Goal: Task Accomplishment & Management: Manage account settings

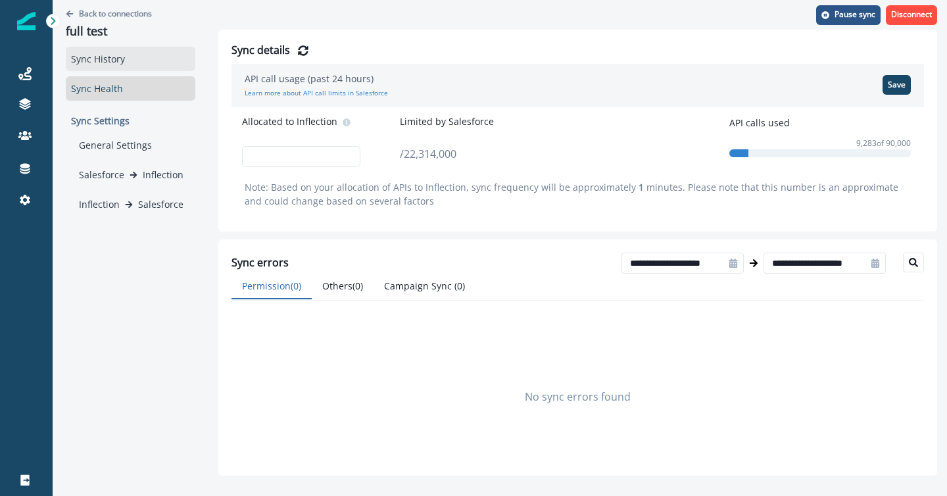
click at [87, 58] on div "Sync History" at bounding box center [131, 59] width 130 height 24
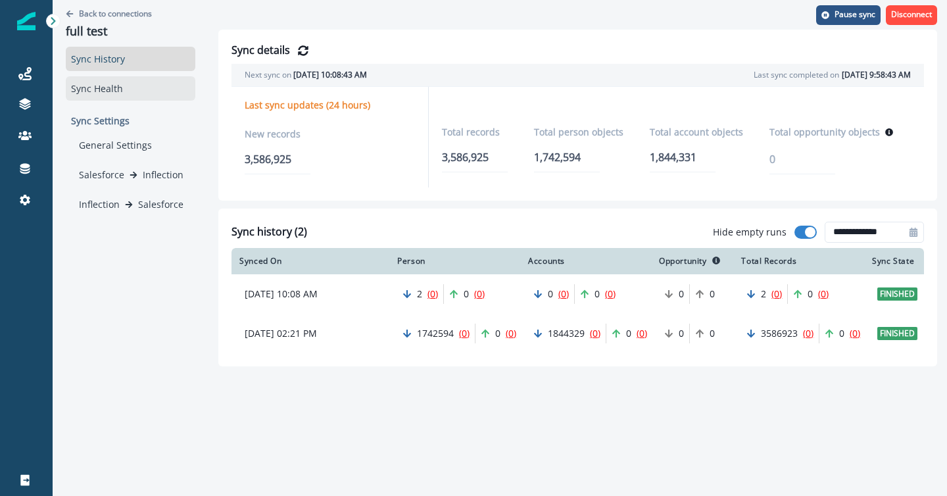
click at [89, 93] on div "Sync Health" at bounding box center [131, 88] width 130 height 24
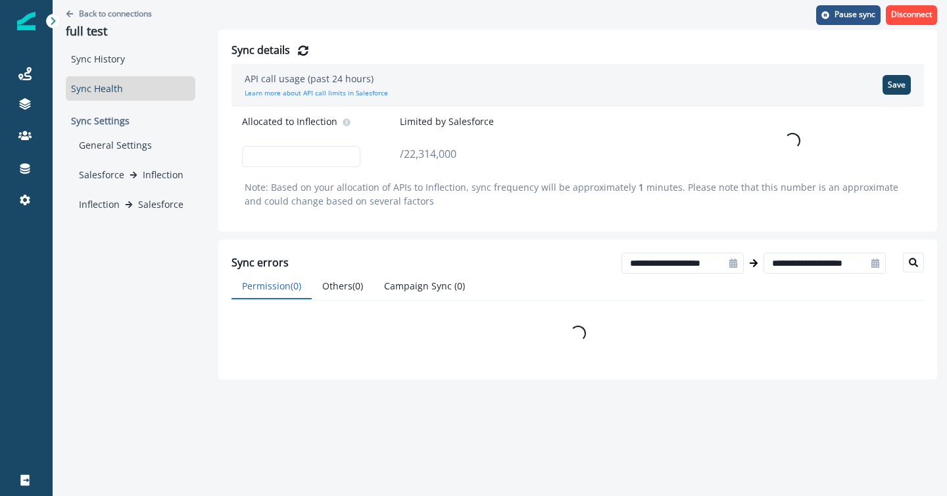
click at [101, 125] on p "Sync Settings" at bounding box center [131, 120] width 130 height 24
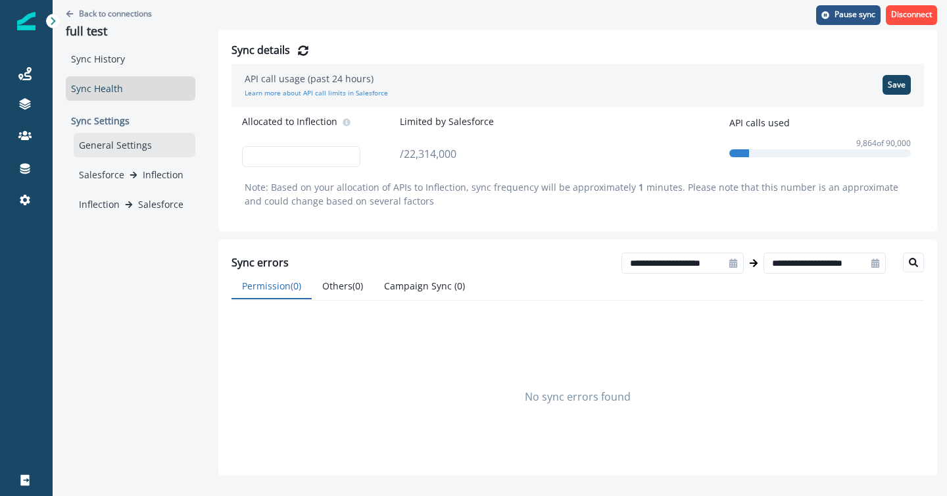
click at [105, 148] on div "General Settings" at bounding box center [135, 145] width 122 height 24
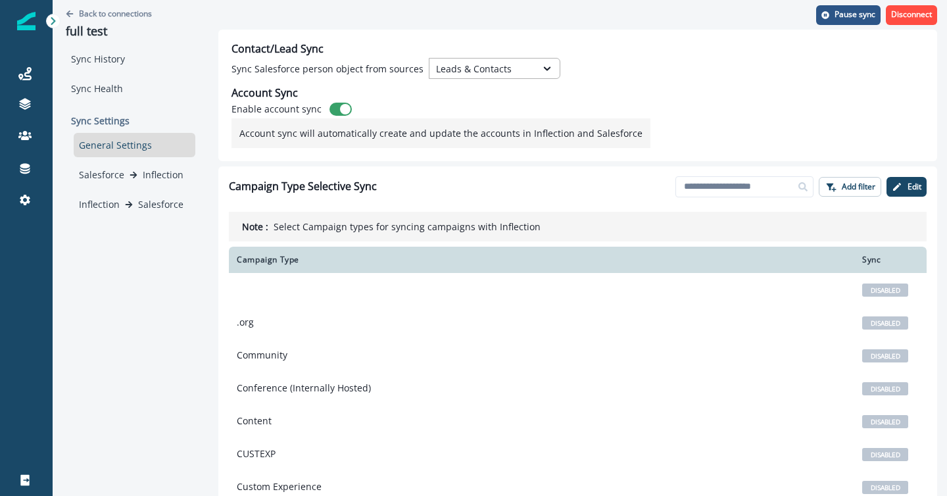
click at [527, 72] on div "Leads & Contacts" at bounding box center [482, 68] width 107 height 16
click at [645, 93] on div "Contact/Lead Sync Sync Salesforce person object from sources Leads & Contacts s…" at bounding box center [577, 96] width 719 height 132
click at [645, 94] on div "Contact/Lead Sync Sync Salesforce person object from sources Leads & Contacts A…" at bounding box center [577, 96] width 719 height 132
click at [911, 183] on p "Edit" at bounding box center [914, 186] width 14 height 9
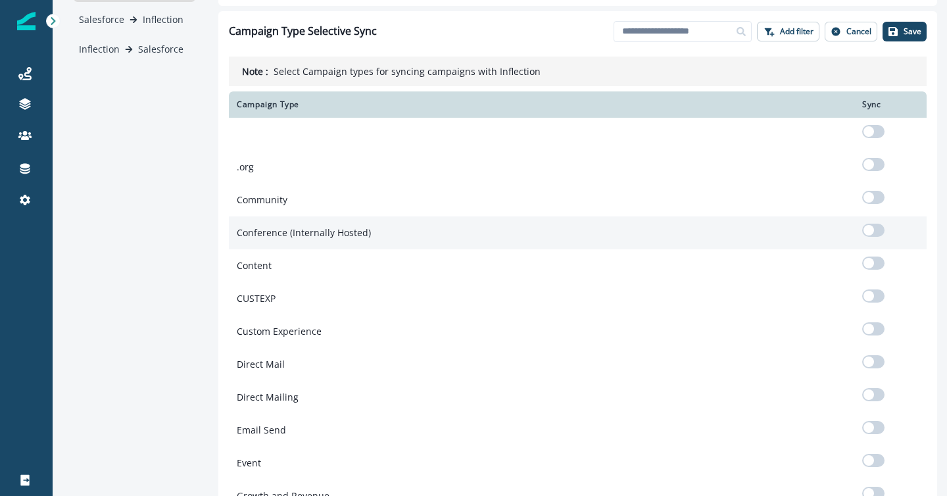
scroll to position [314, 0]
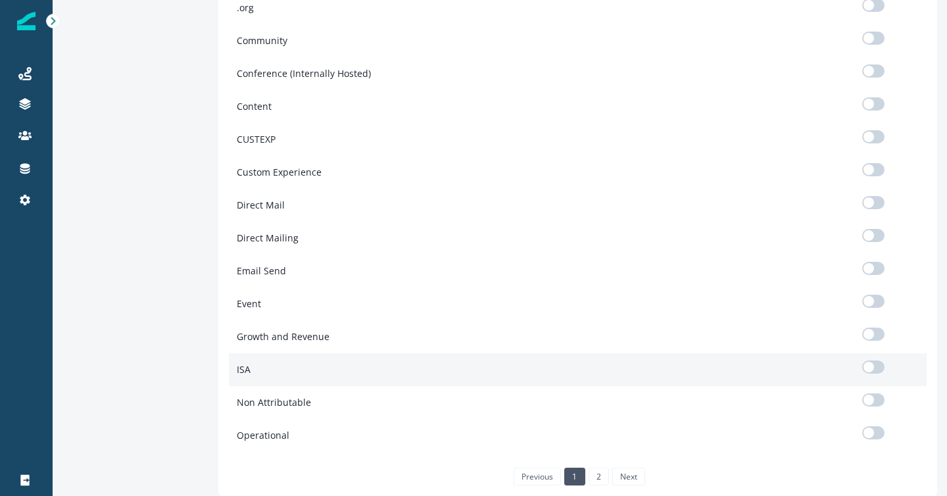
click at [874, 365] on span at bounding box center [873, 366] width 22 height 13
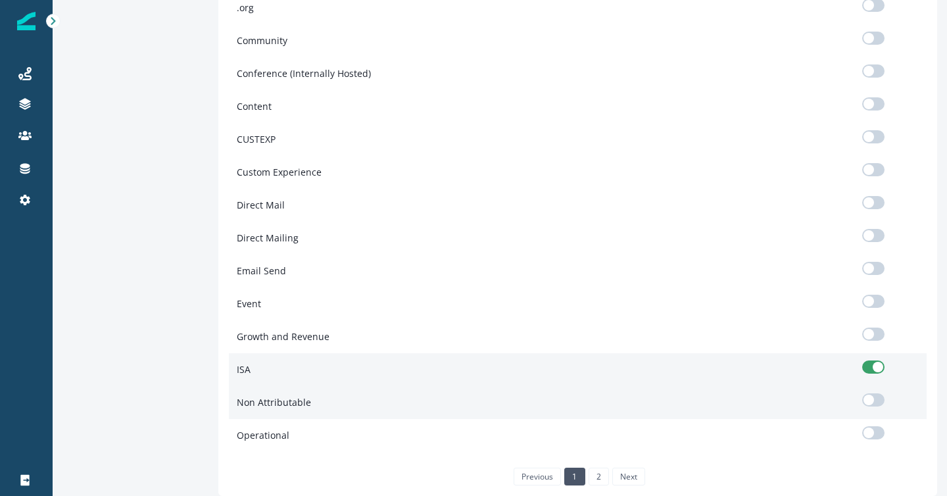
click at [871, 399] on span at bounding box center [868, 400] width 11 height 11
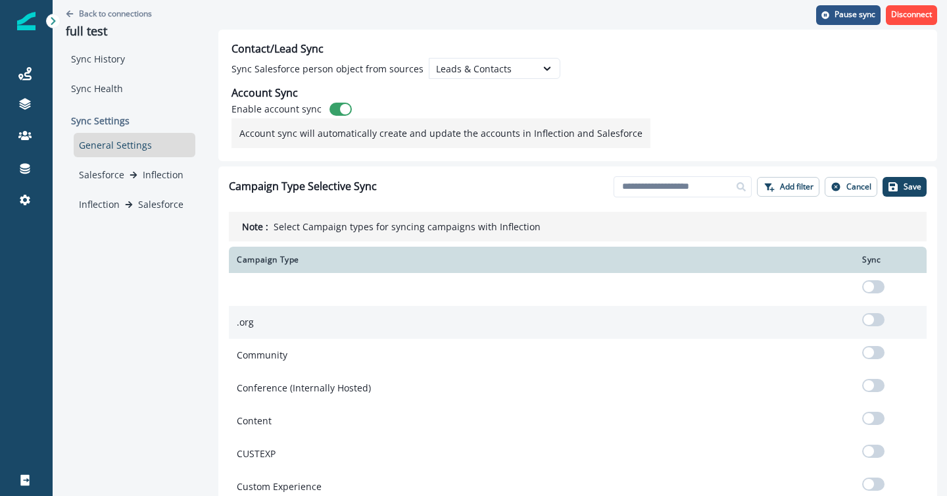
click at [873, 317] on span at bounding box center [873, 319] width 22 height 13
click at [896, 183] on icon "button" at bounding box center [892, 186] width 9 height 9
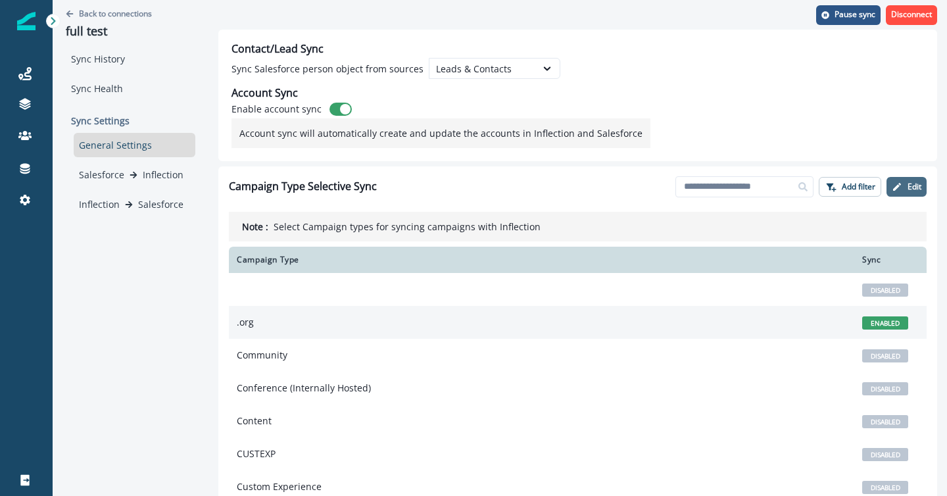
click at [915, 179] on button "Edit" at bounding box center [906, 187] width 40 height 20
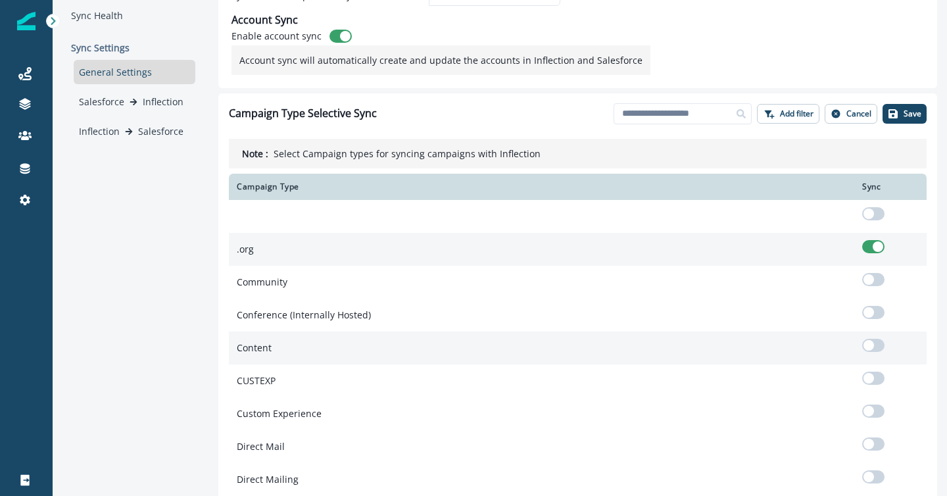
scroll to position [89, 0]
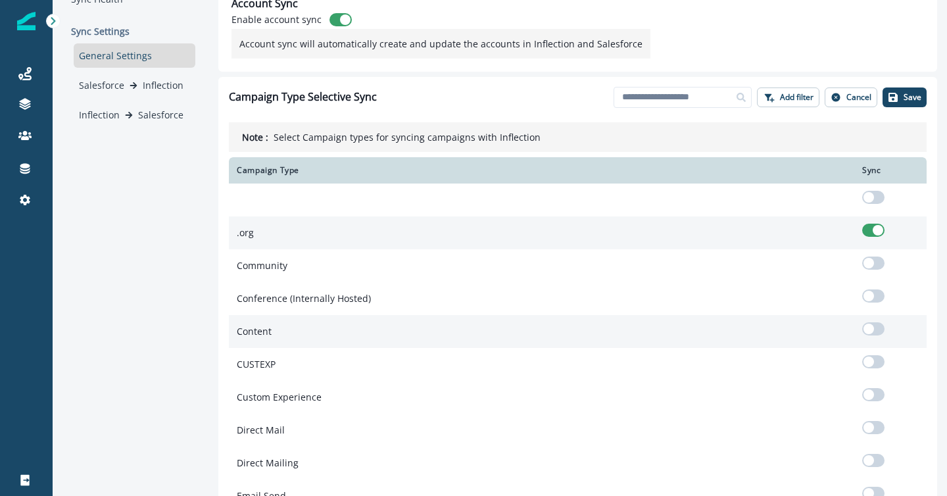
click at [870, 328] on span at bounding box center [868, 329] width 11 height 11
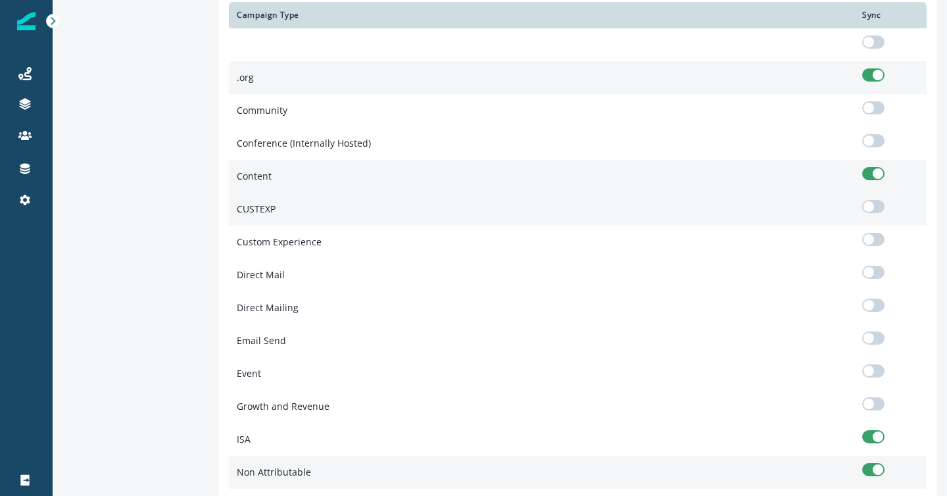
scroll to position [314, 0]
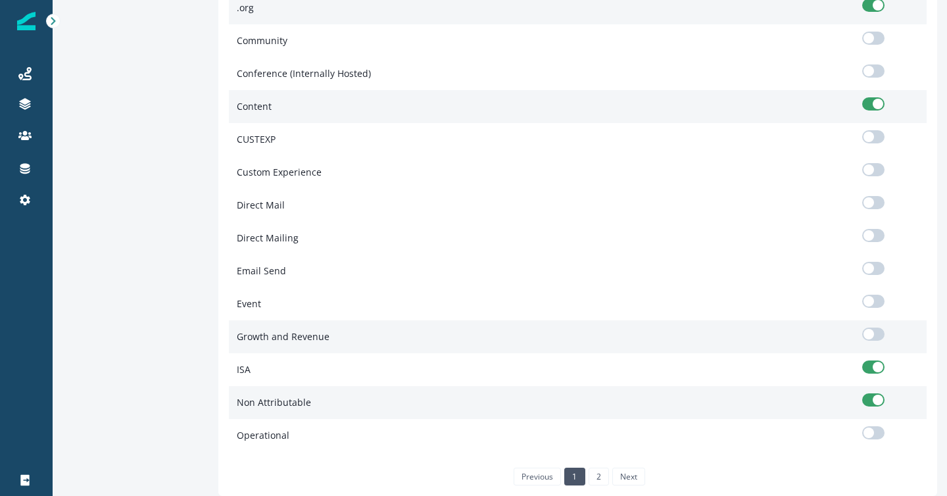
click at [872, 336] on span at bounding box center [868, 334] width 11 height 11
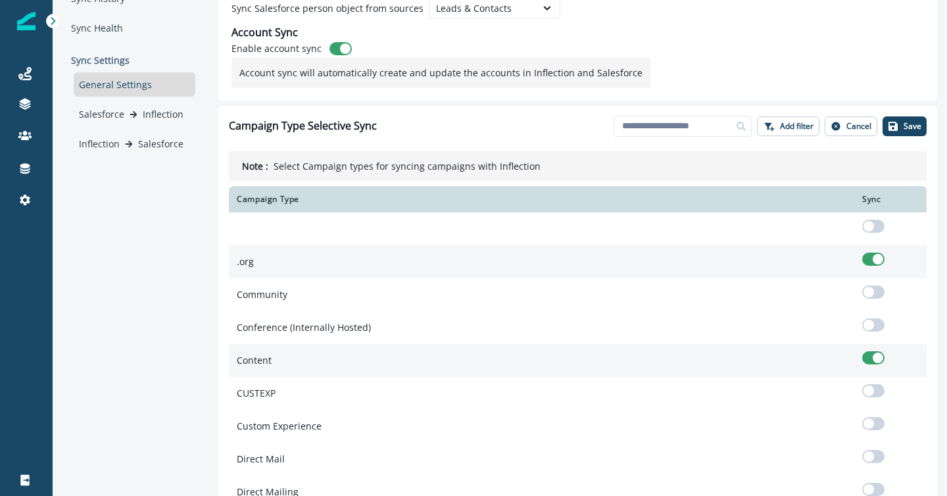
scroll to position [0, 0]
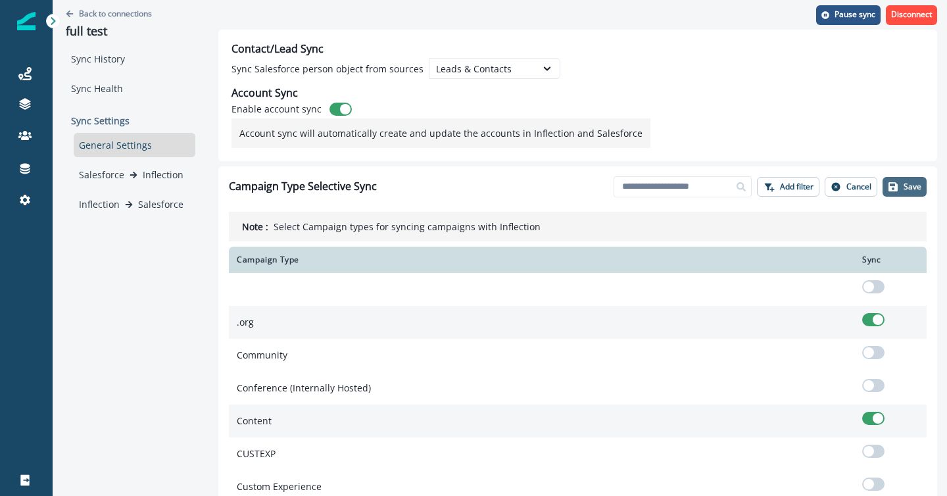
click at [897, 187] on icon "button" at bounding box center [892, 186] width 9 height 9
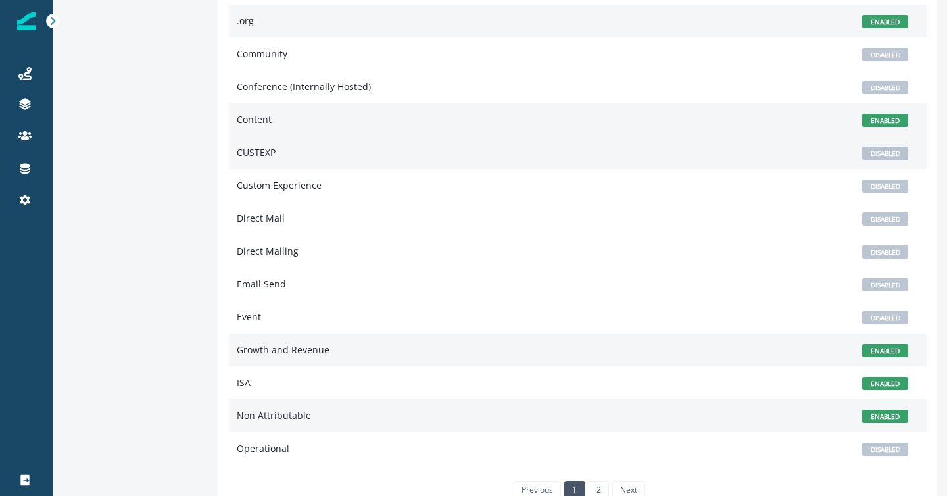
scroll to position [314, 0]
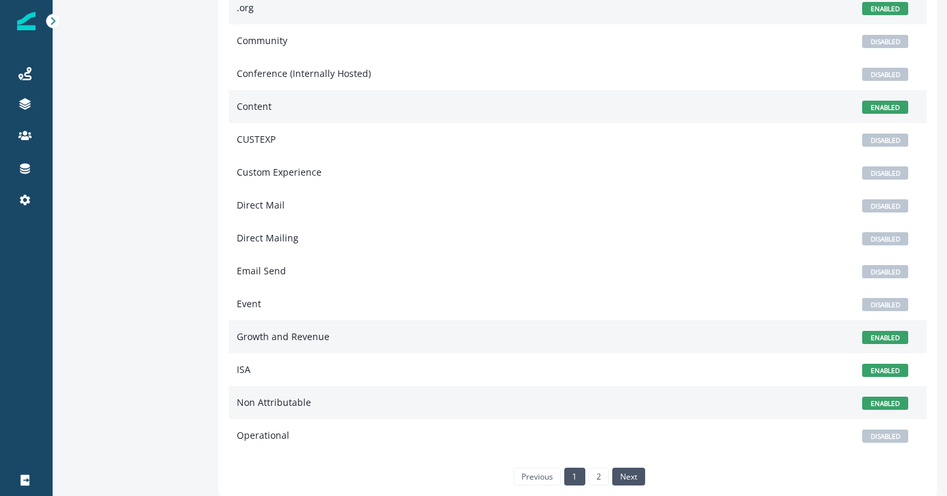
click at [634, 469] on link "next" at bounding box center [628, 476] width 33 height 17
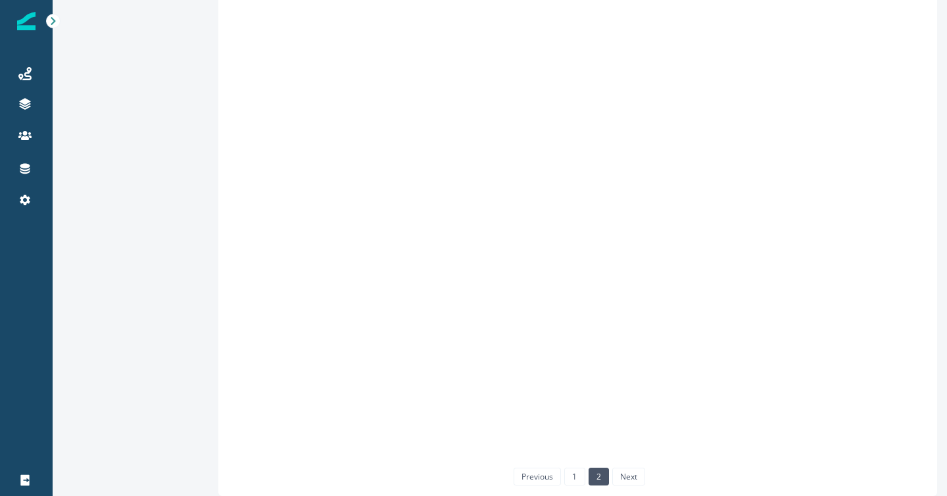
scroll to position [0, 0]
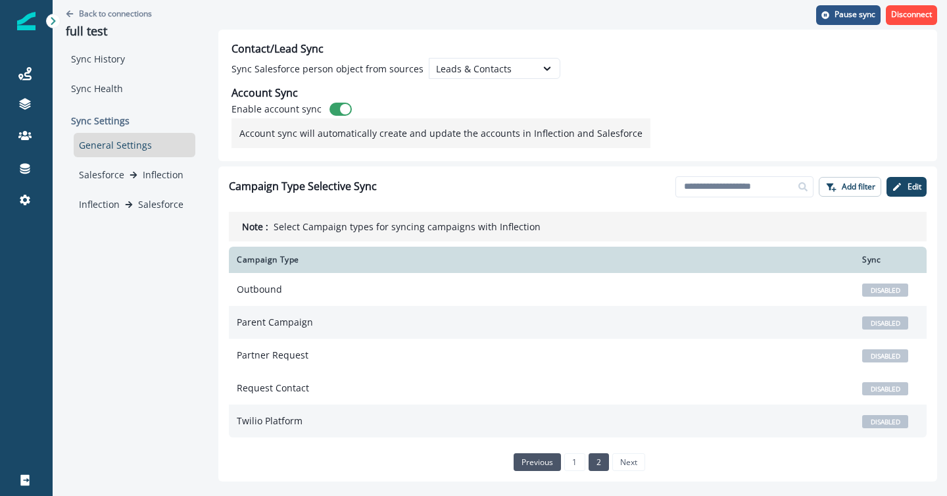
click at [535, 458] on link "previous" at bounding box center [537, 461] width 47 height 17
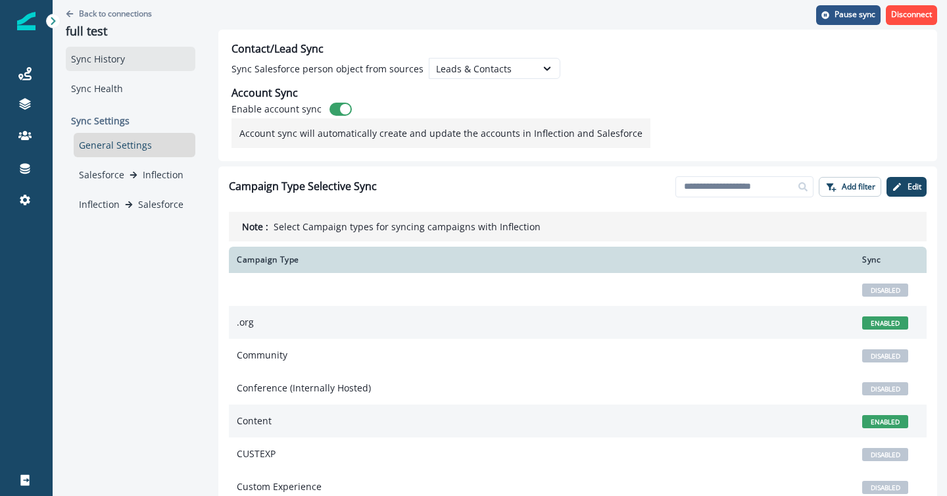
click at [122, 55] on div "Sync History" at bounding box center [131, 59] width 130 height 24
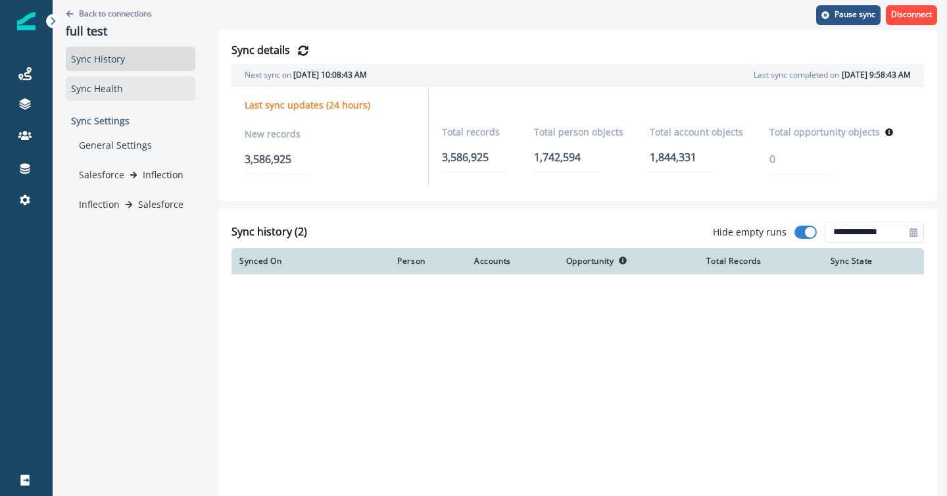
click at [109, 92] on div "Sync Health" at bounding box center [131, 88] width 130 height 24
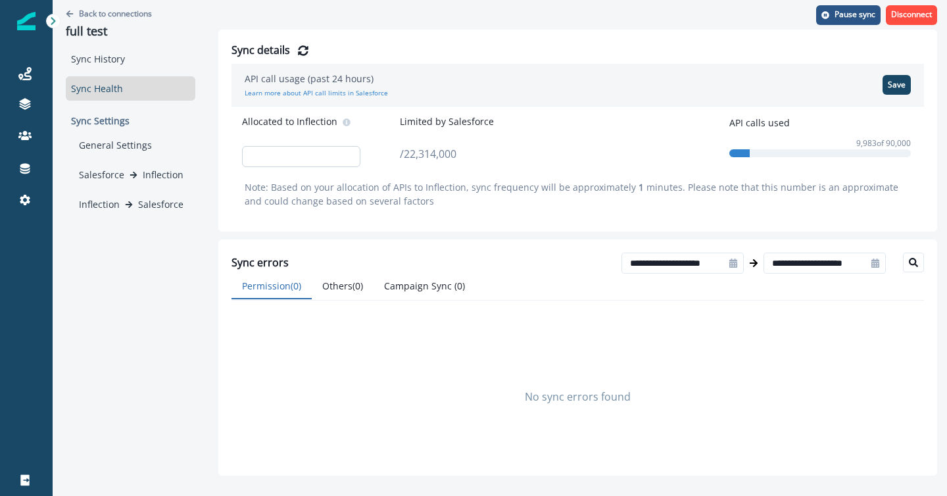
click at [292, 156] on input "*****" at bounding box center [301, 156] width 118 height 21
type input "*******"
click at [888, 83] on button "Save" at bounding box center [896, 85] width 28 height 20
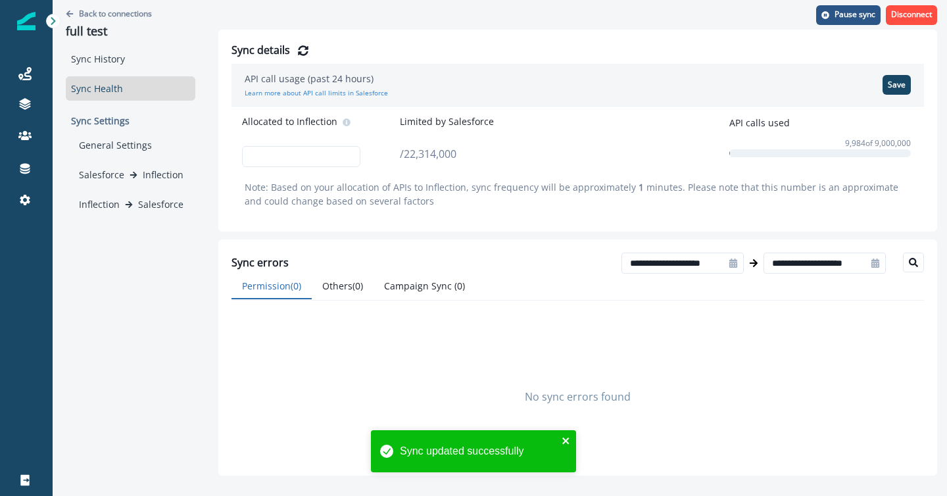
click at [566, 445] on icon "close" at bounding box center [566, 440] width 9 height 11
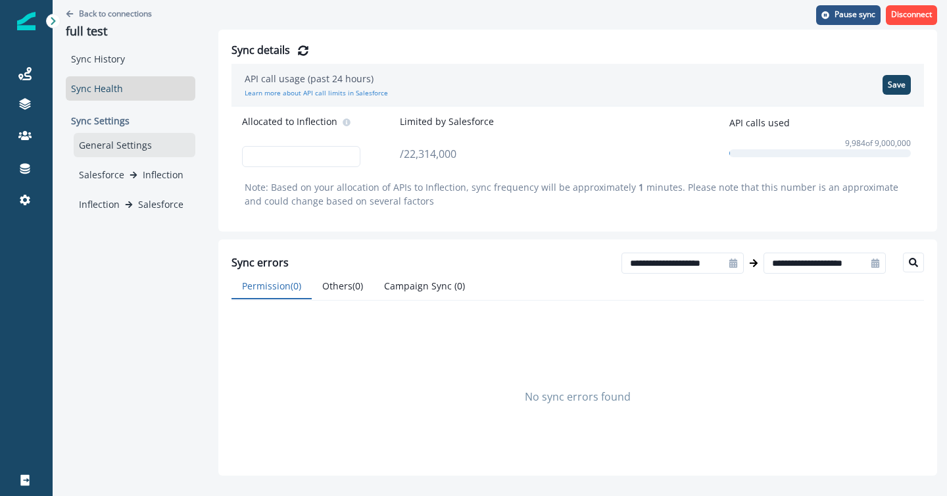
click at [103, 141] on div "General Settings" at bounding box center [135, 145] width 122 height 24
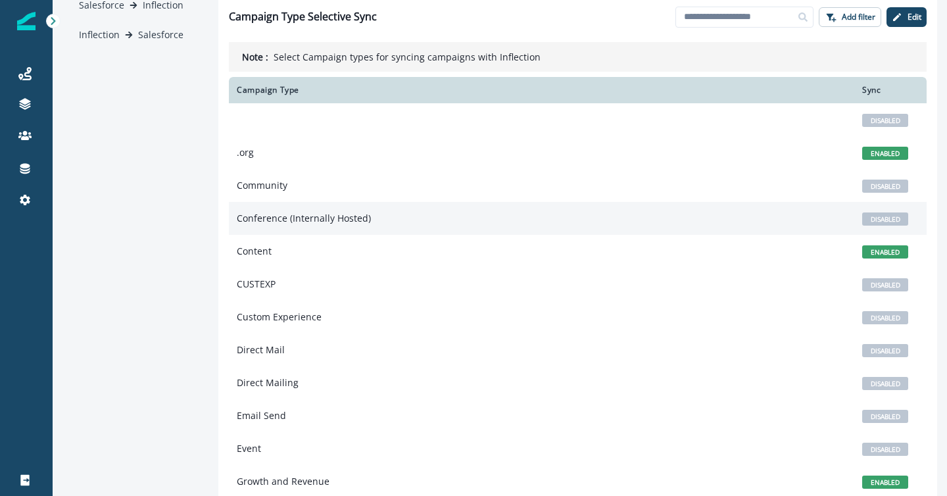
scroll to position [314, 0]
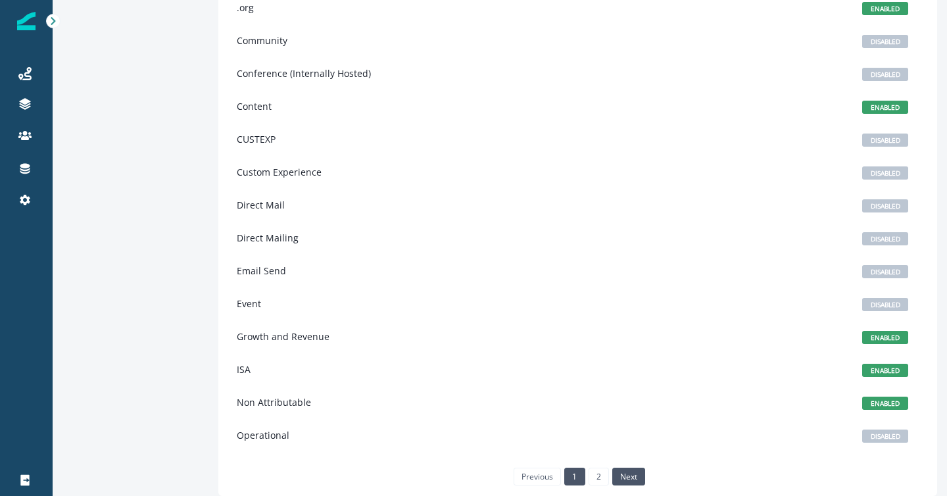
click at [635, 478] on link "next" at bounding box center [628, 476] width 33 height 17
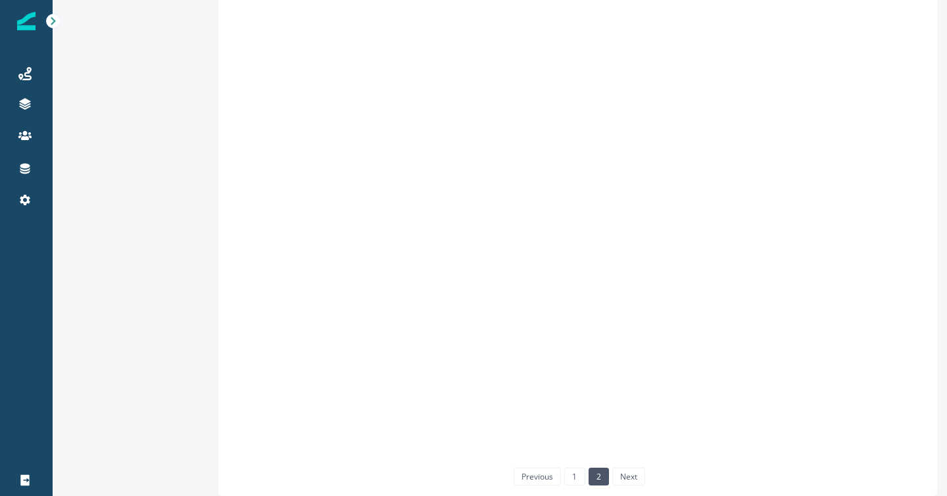
scroll to position [0, 0]
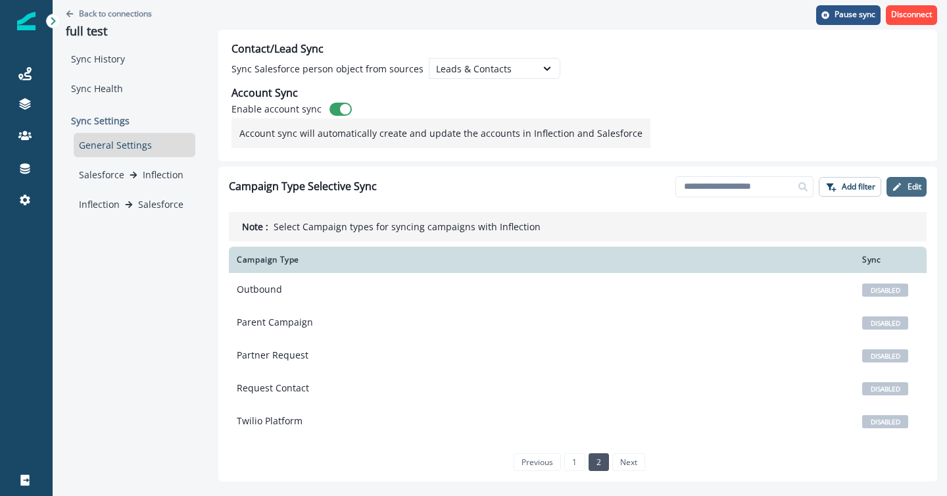
click at [905, 190] on button "Edit" at bounding box center [906, 187] width 40 height 20
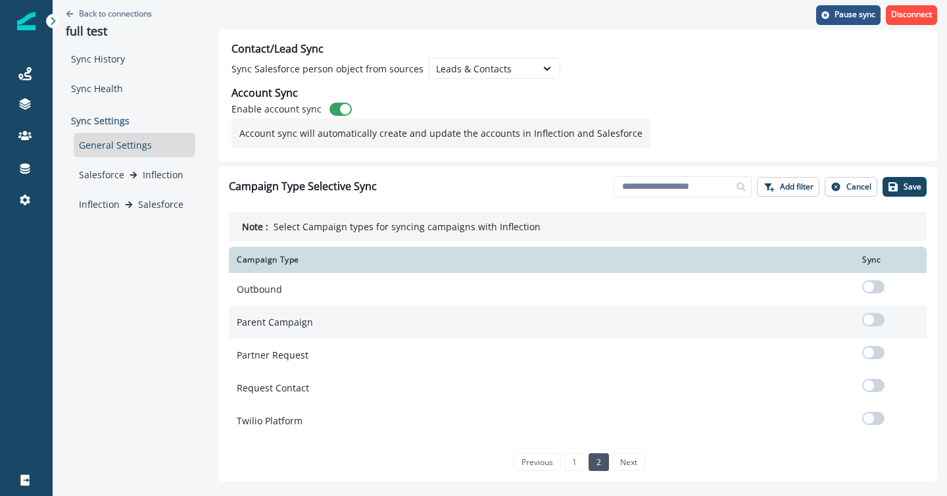
click at [876, 320] on span at bounding box center [873, 319] width 22 height 13
click at [896, 194] on button "Save" at bounding box center [904, 187] width 44 height 20
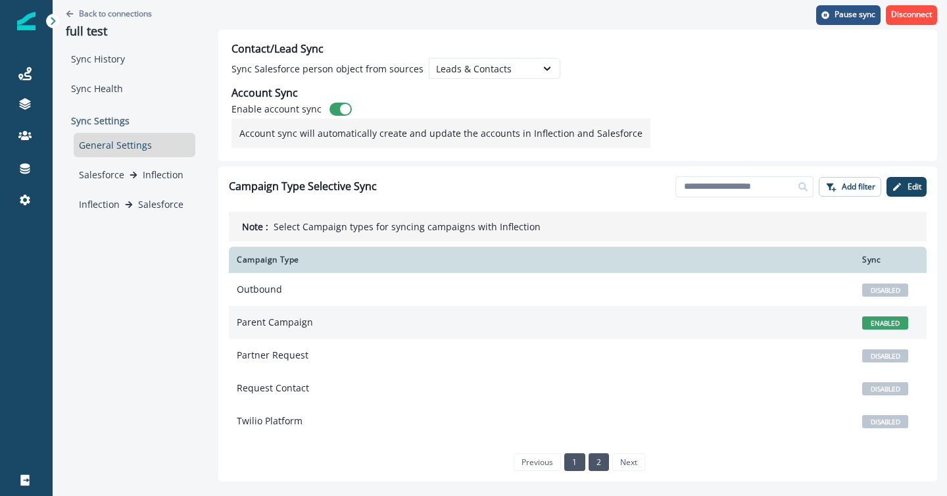
click at [577, 465] on link "1" at bounding box center [574, 461] width 20 height 17
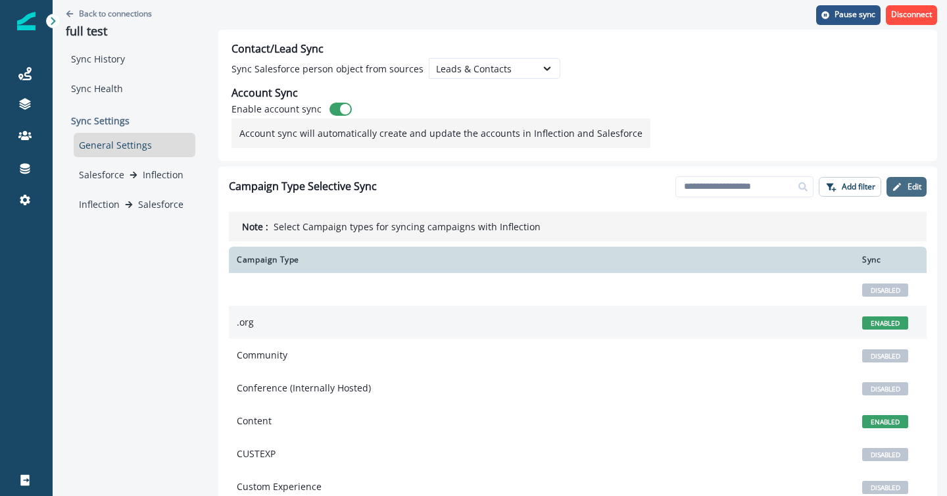
click at [909, 179] on button "Edit" at bounding box center [906, 187] width 40 height 20
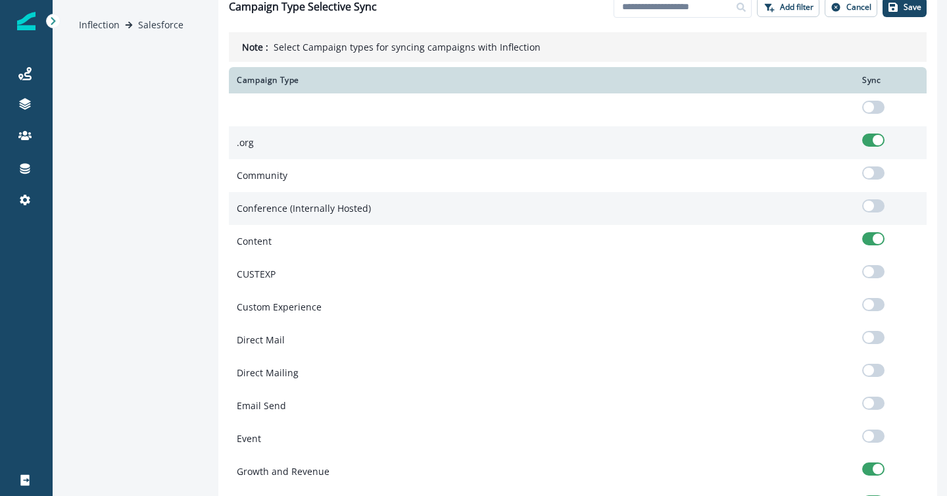
scroll to position [247, 0]
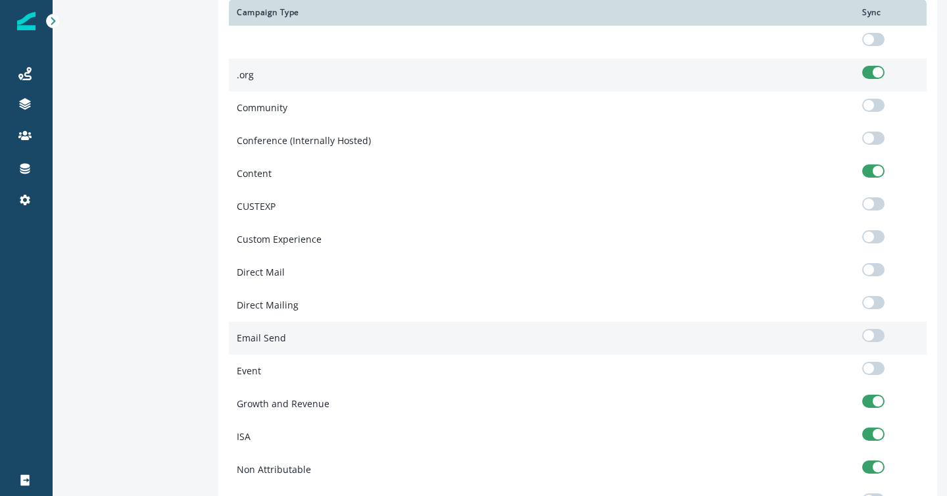
click at [875, 337] on span at bounding box center [873, 335] width 22 height 13
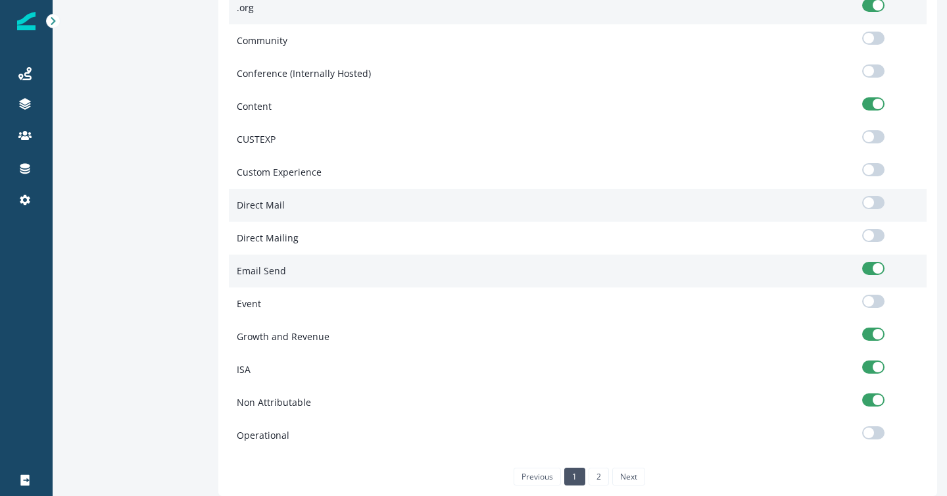
scroll to position [0, 0]
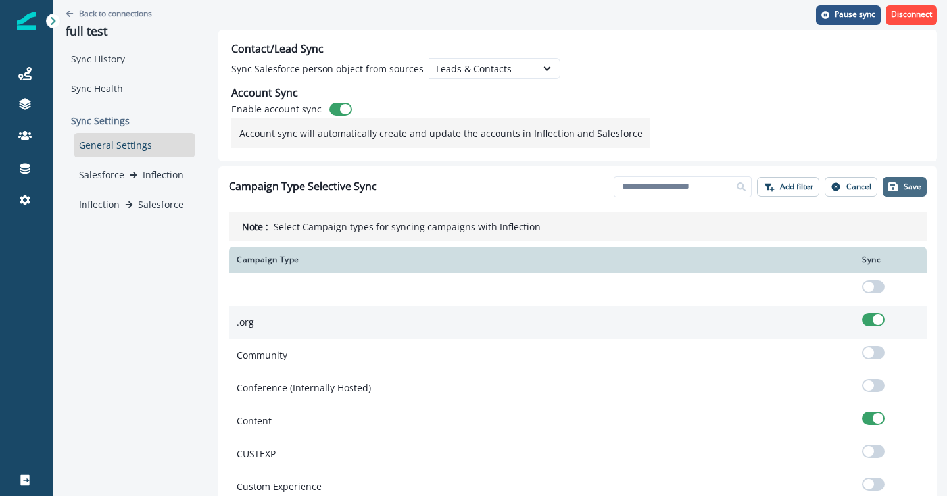
click at [892, 188] on icon "button" at bounding box center [893, 186] width 11 height 11
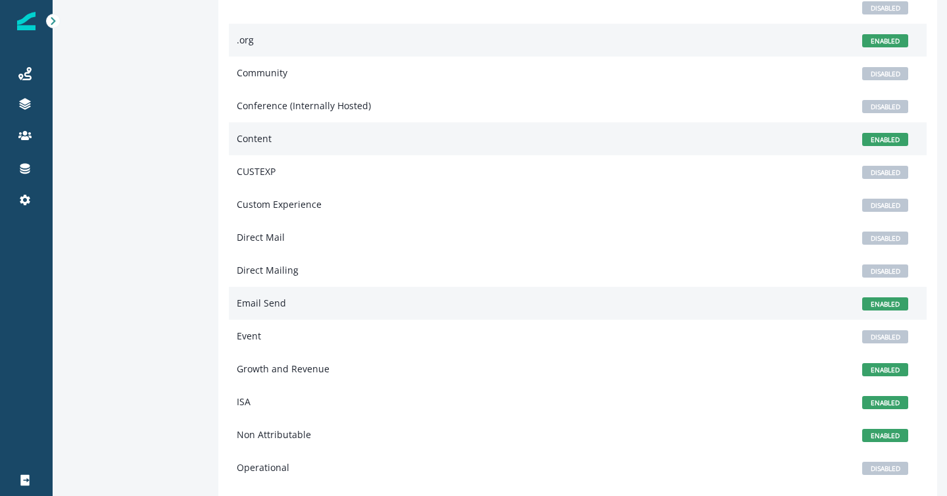
scroll to position [314, 0]
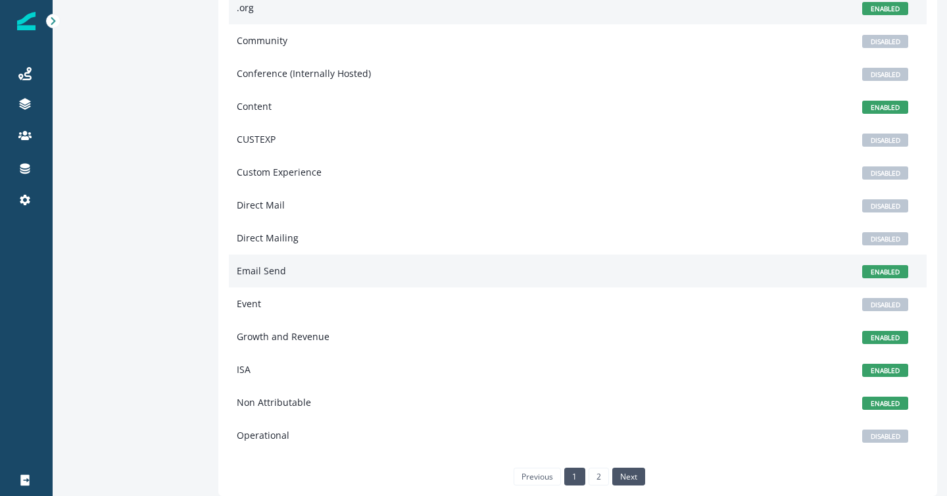
click at [622, 475] on link "next" at bounding box center [628, 476] width 33 height 17
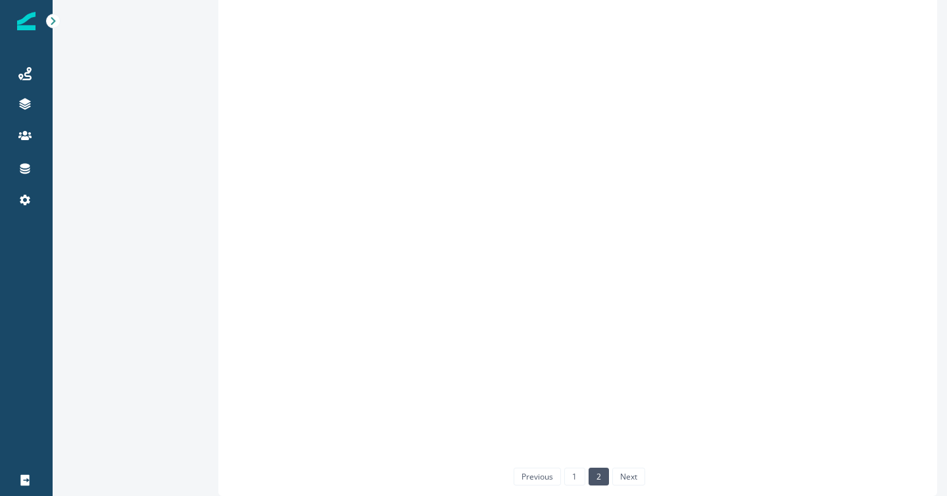
scroll to position [0, 0]
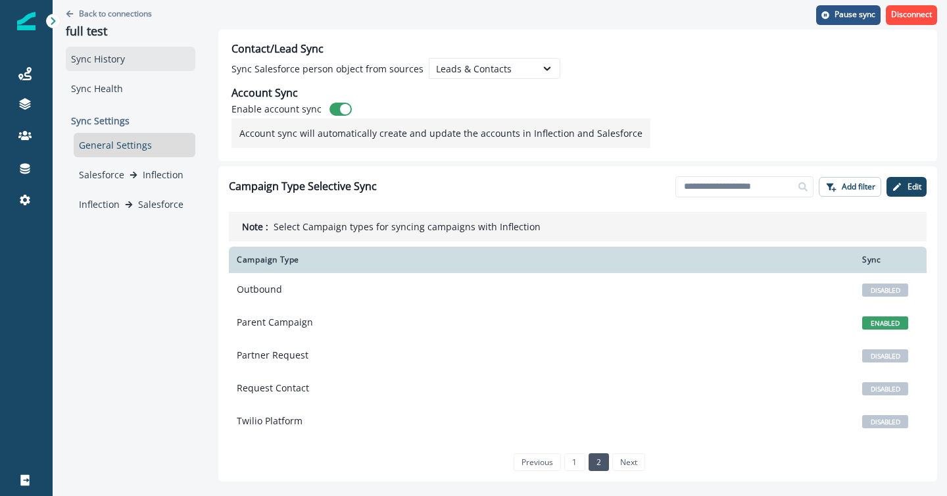
click at [115, 57] on div "Sync History" at bounding box center [131, 59] width 130 height 24
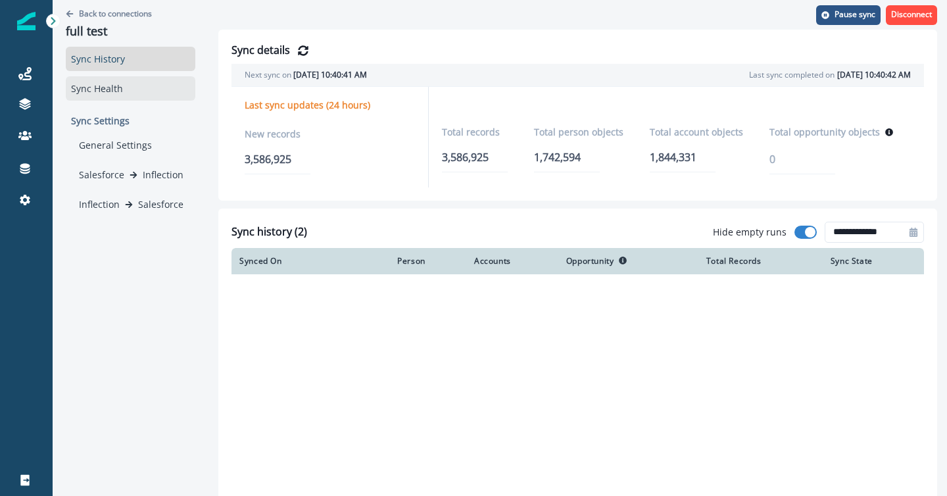
click at [112, 90] on div "Sync Health" at bounding box center [131, 88] width 130 height 24
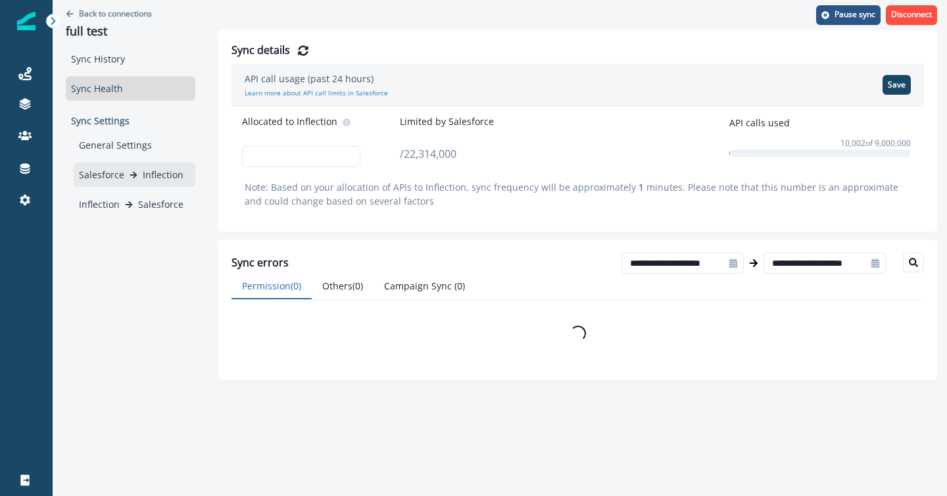
click at [114, 169] on p "Salesforce" at bounding box center [101, 175] width 45 height 14
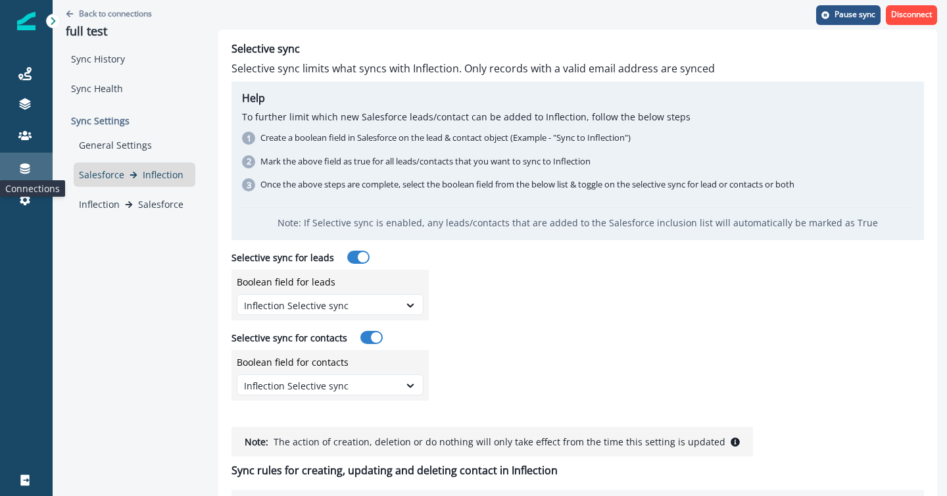
click at [23, 166] on icon at bounding box center [25, 169] width 10 height 11
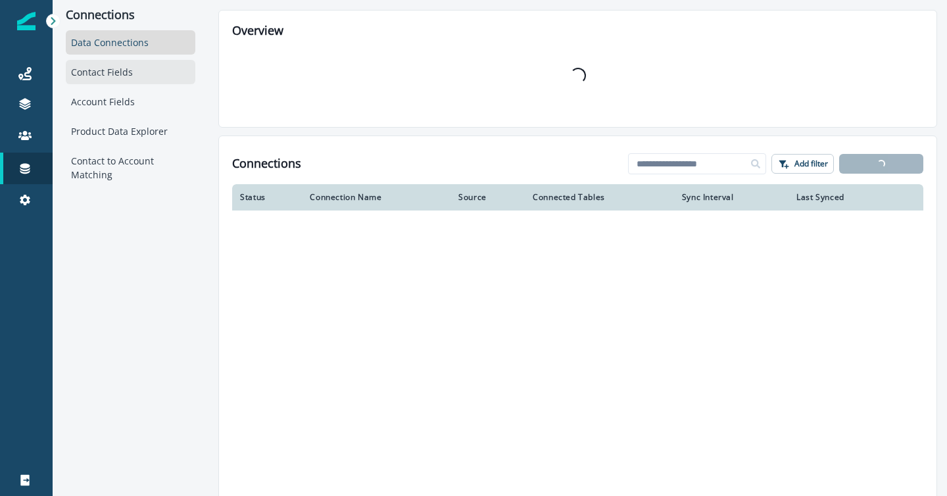
click at [124, 72] on div "Contact Fields" at bounding box center [131, 72] width 130 height 24
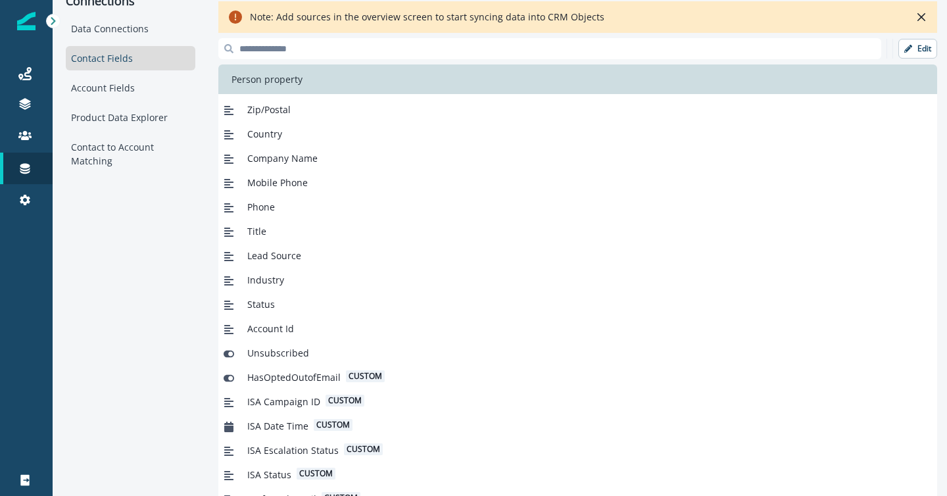
scroll to position [17, 0]
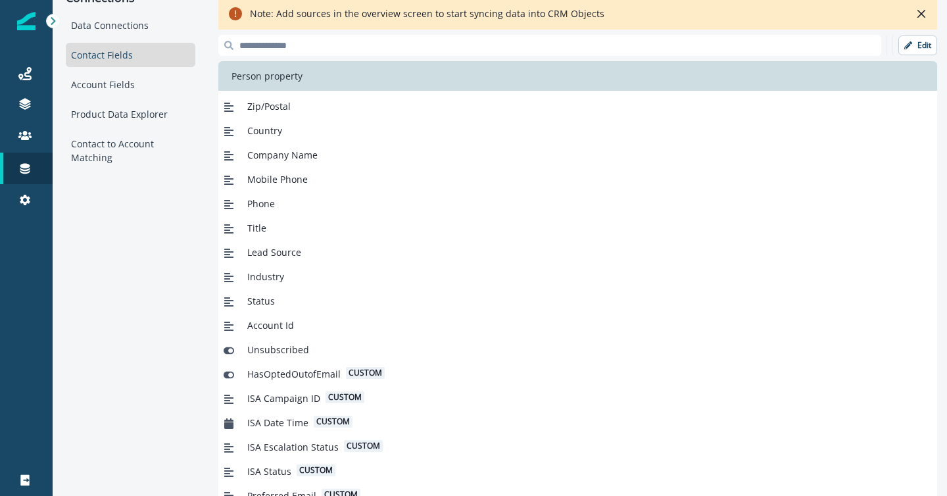
click at [912, 60] on div "Edit Person property City State/Province Zip/Postal Country Company Name Mobile…" at bounding box center [577, 271] width 719 height 473
click at [912, 45] on button "Edit" at bounding box center [917, 46] width 39 height 20
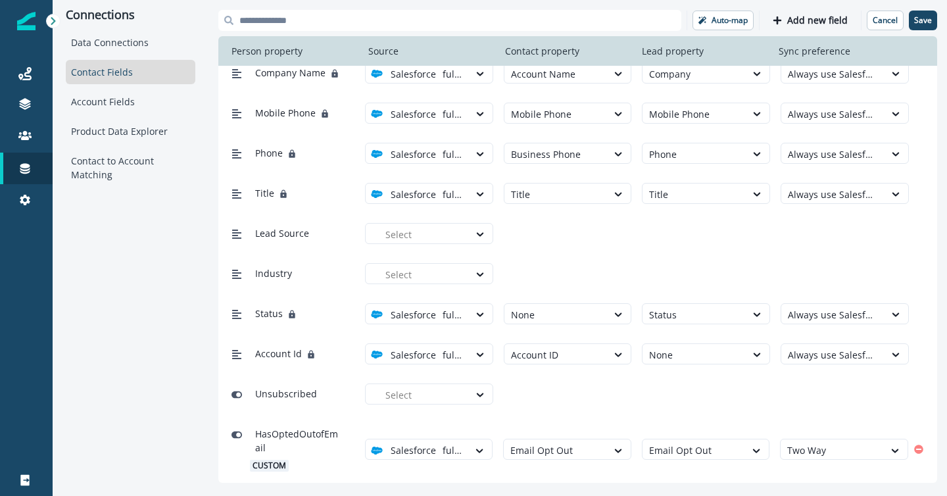
scroll to position [337, 0]
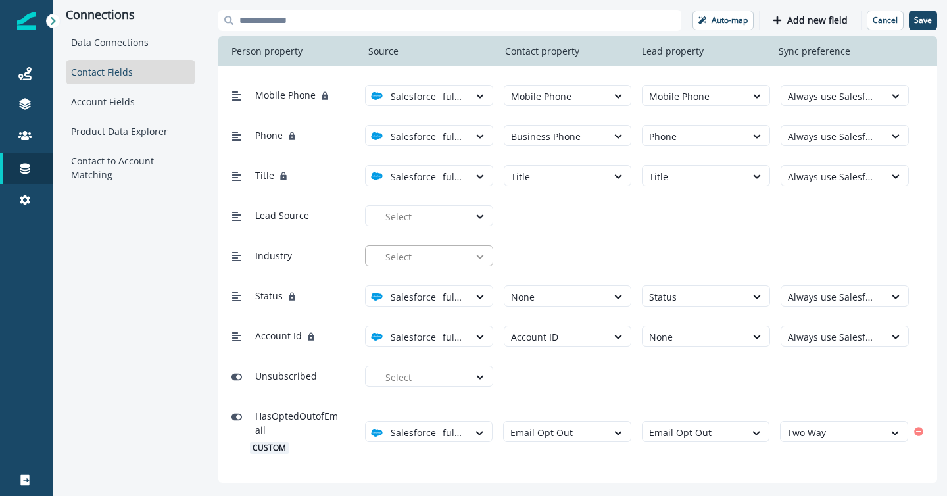
click at [474, 256] on icon at bounding box center [480, 256] width 12 height 13
click at [464, 290] on div "full test" at bounding box center [434, 286] width 112 height 14
click at [592, 256] on div at bounding box center [556, 257] width 90 height 16
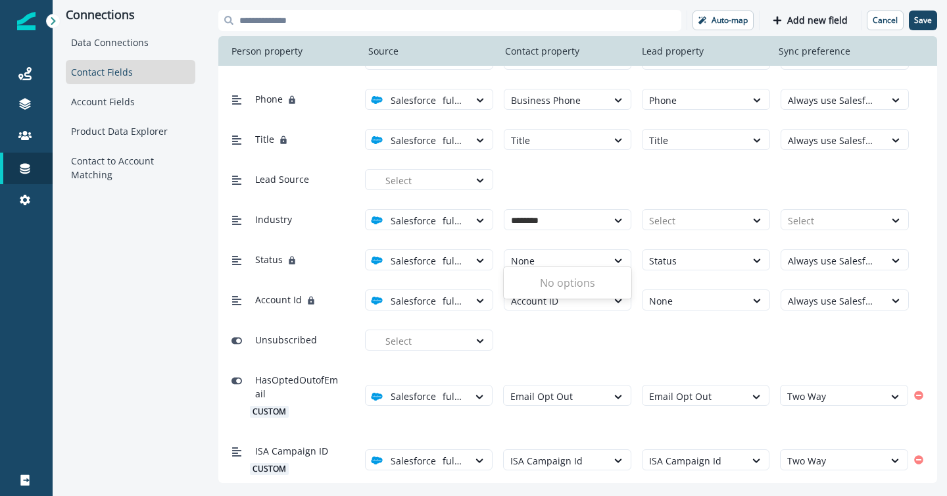
scroll to position [327, 0]
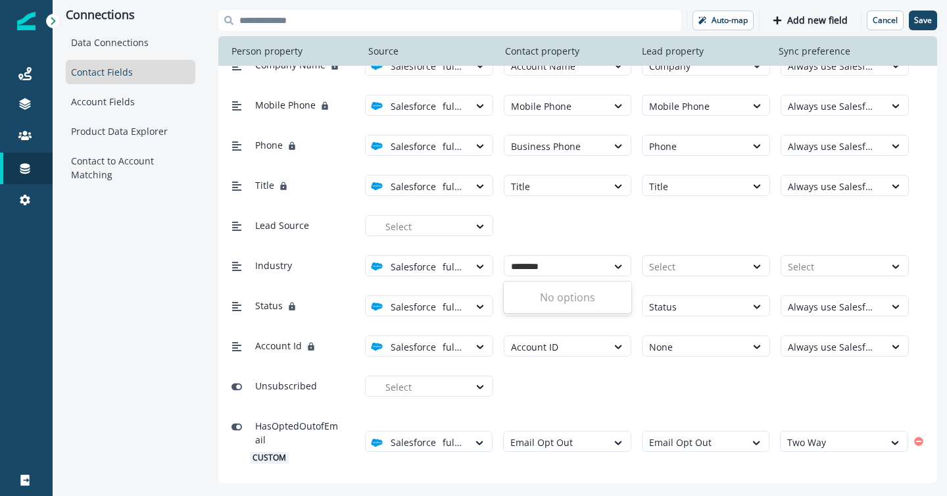
type input "********"
click at [585, 211] on div "Lead Source Select" at bounding box center [577, 225] width 719 height 40
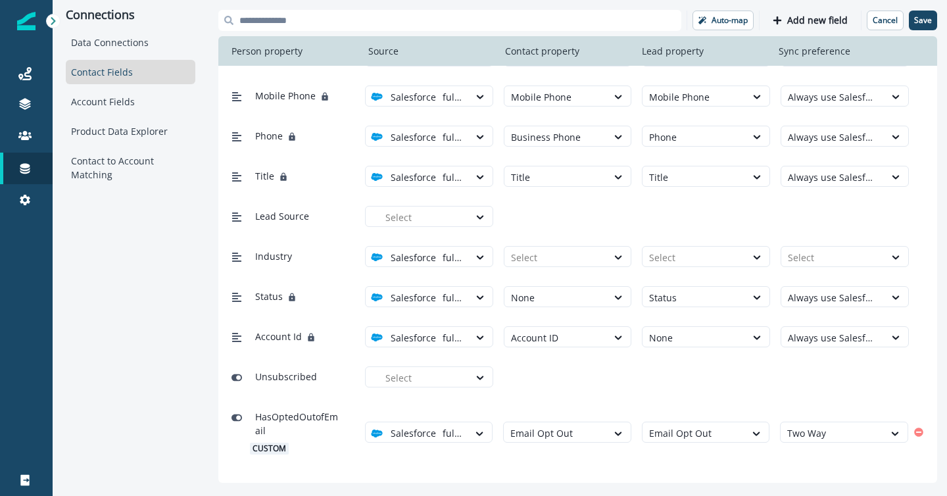
scroll to position [450, 0]
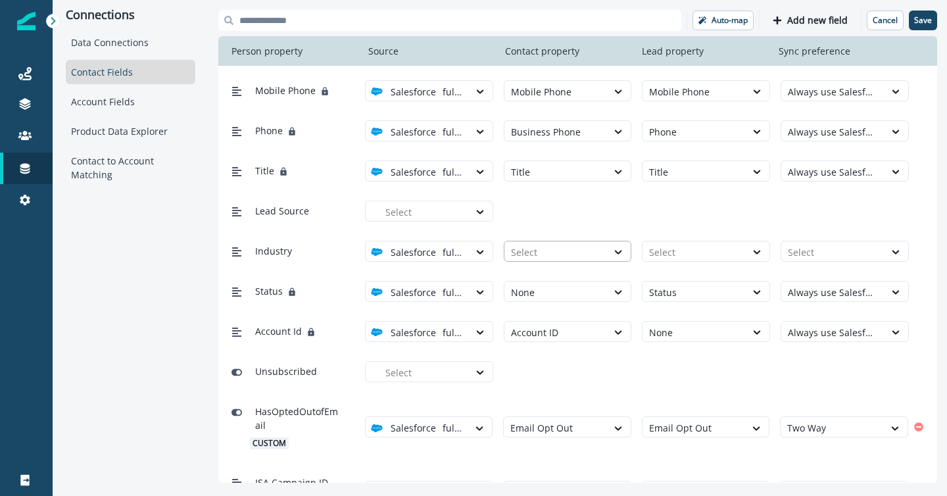
click at [526, 254] on div at bounding box center [556, 252] width 90 height 16
type input "********"
type input "*****"
click at [112, 95] on div "Account Fields" at bounding box center [131, 101] width 130 height 24
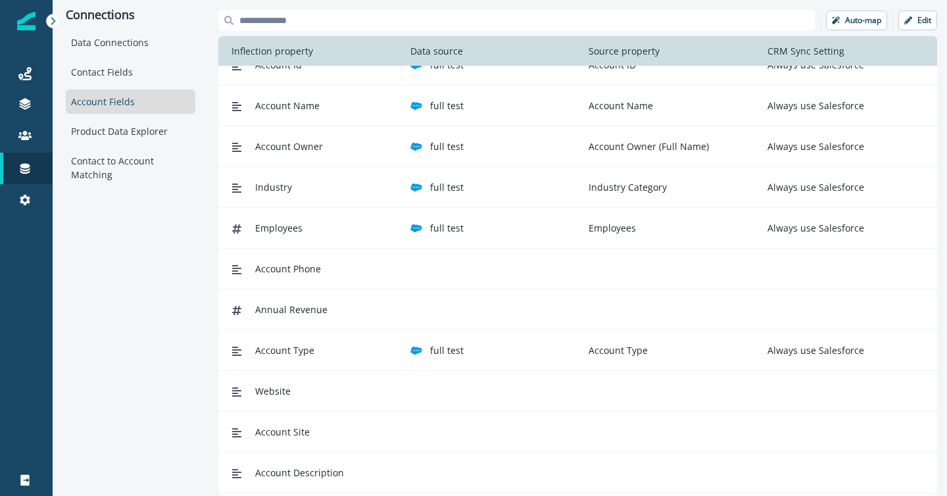
scroll to position [0, 0]
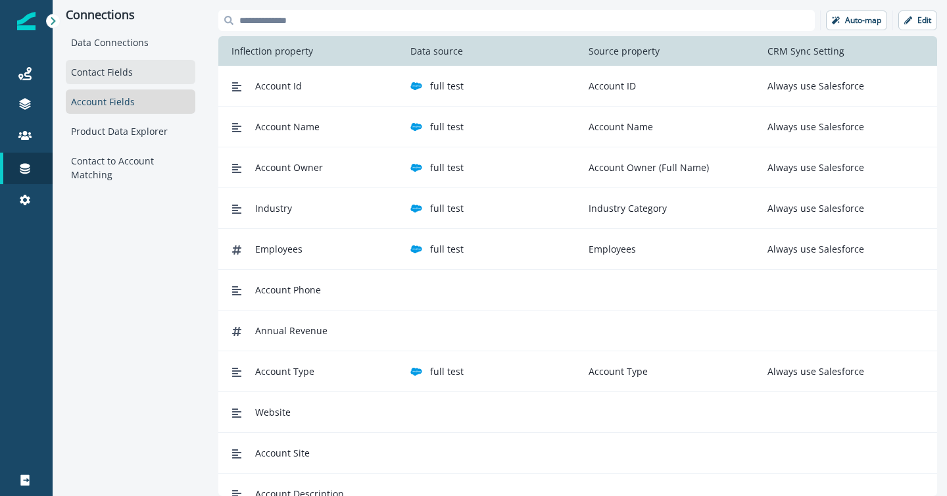
click at [121, 66] on div "Contact Fields" at bounding box center [131, 72] width 130 height 24
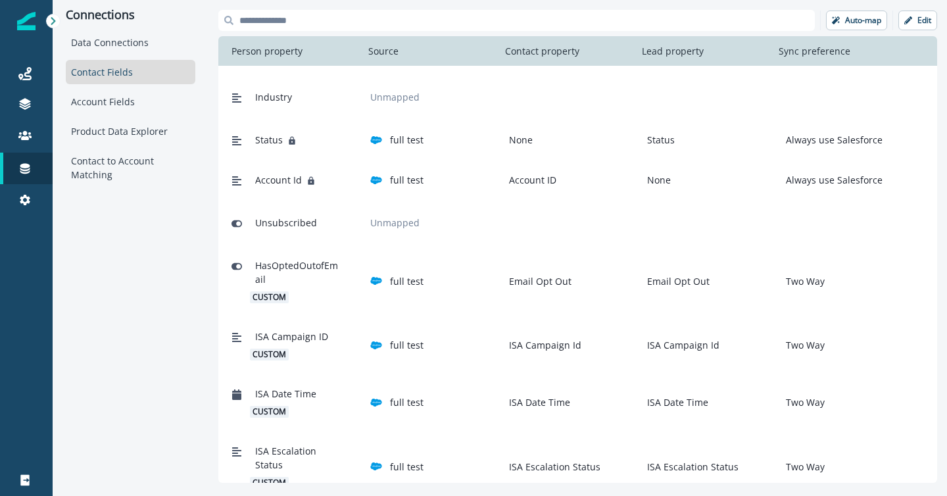
scroll to position [657, 0]
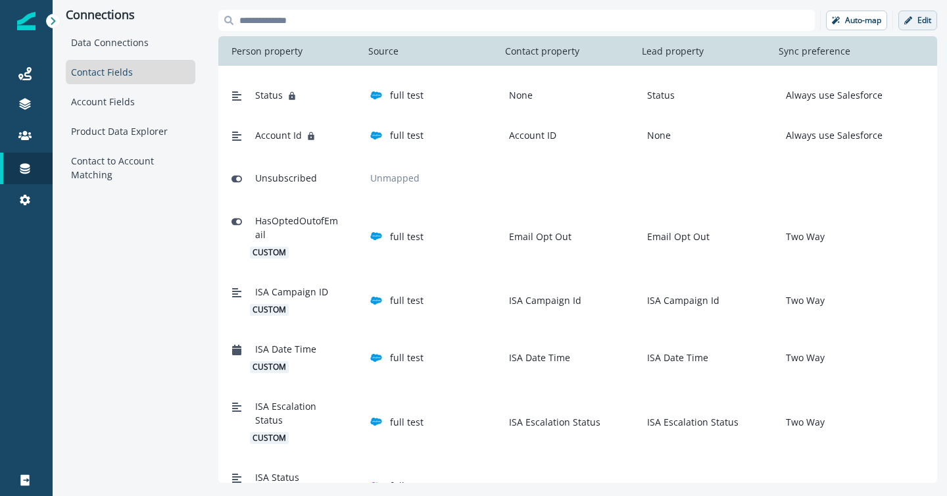
click at [916, 22] on button "Edit" at bounding box center [917, 21] width 39 height 20
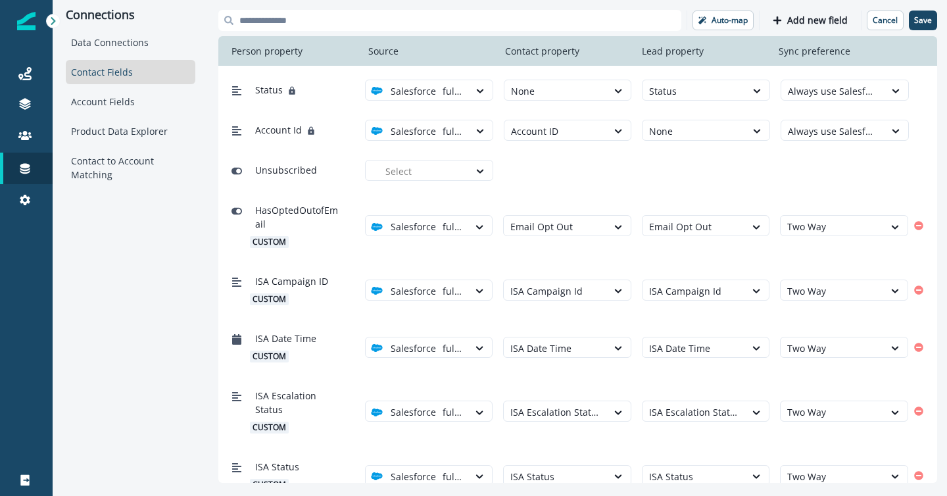
scroll to position [718, 0]
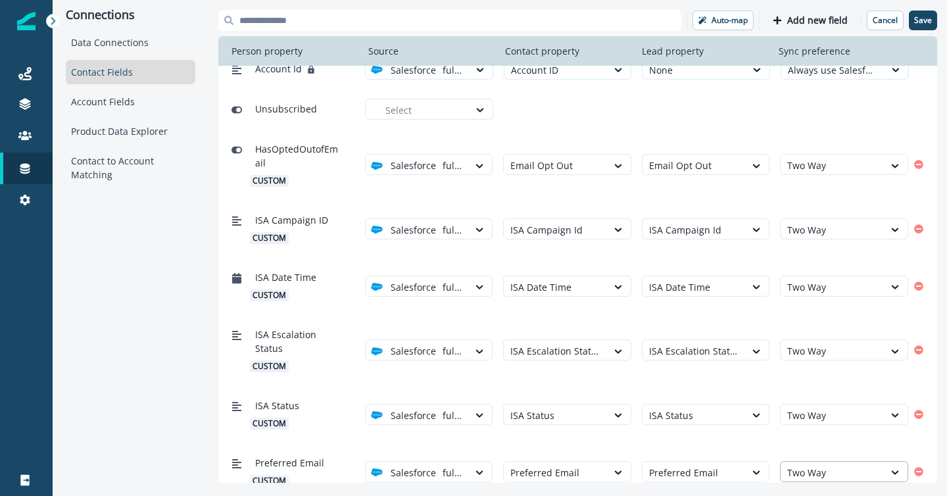
click at [871, 464] on div at bounding box center [832, 472] width 90 height 16
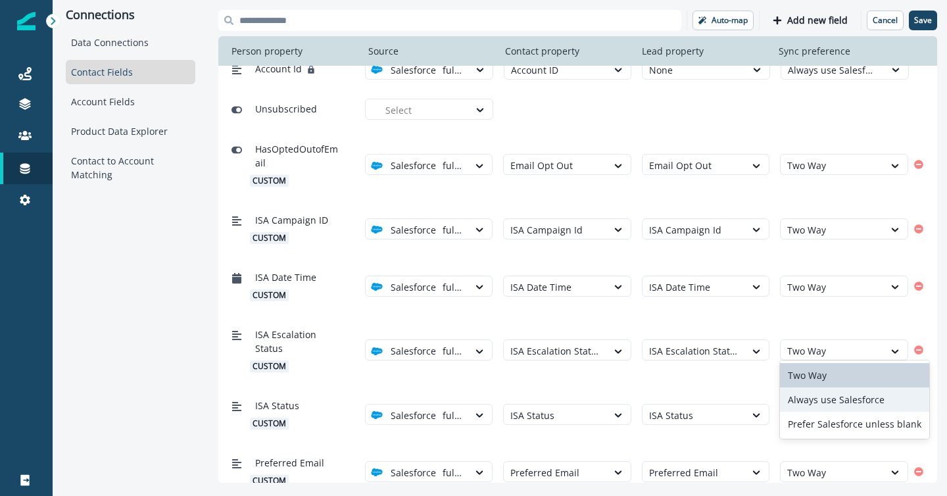
click at [848, 396] on div "Always use Salesforce" at bounding box center [854, 399] width 149 height 24
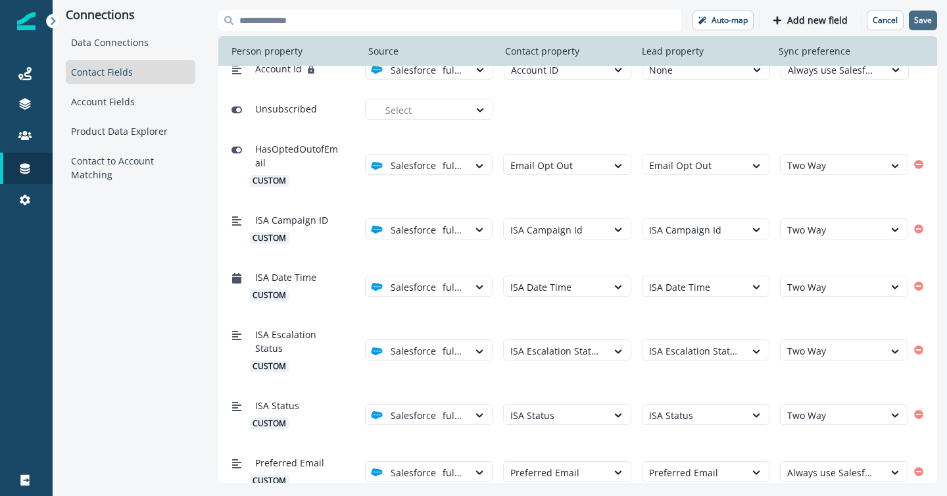
click at [921, 19] on p "Save" at bounding box center [923, 20] width 18 height 9
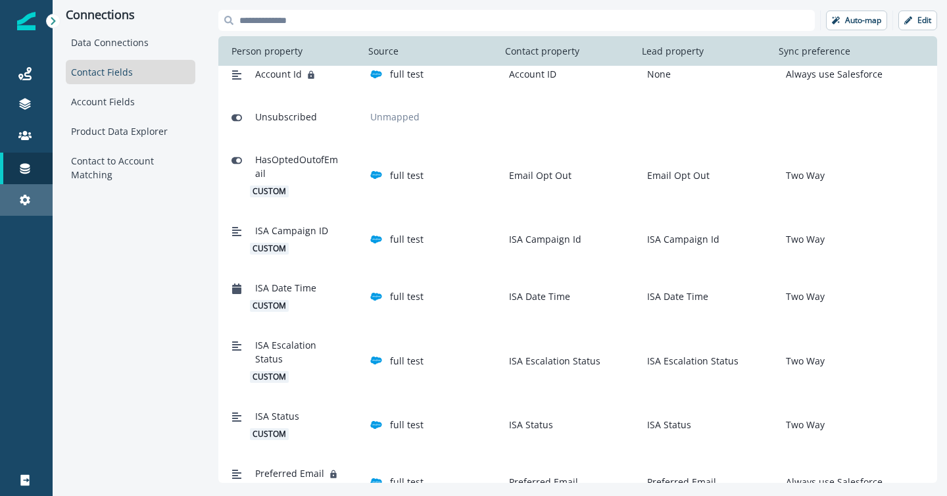
click at [28, 206] on div "Settings" at bounding box center [26, 200] width 42 height 16
